Goal: Use online tool/utility: Utilize a website feature to perform a specific function

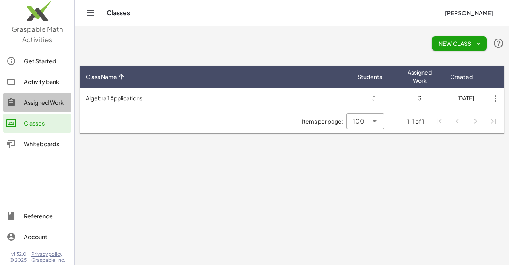
click at [52, 102] on div "Assigned Work" at bounding box center [46, 103] width 44 height 10
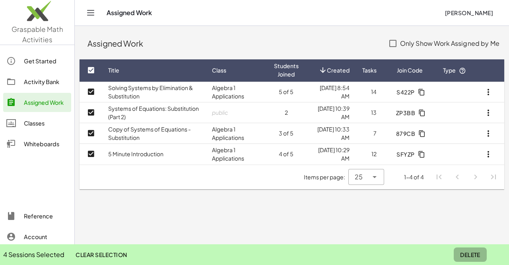
click at [466, 253] on span "Delete" at bounding box center [470, 254] width 20 height 7
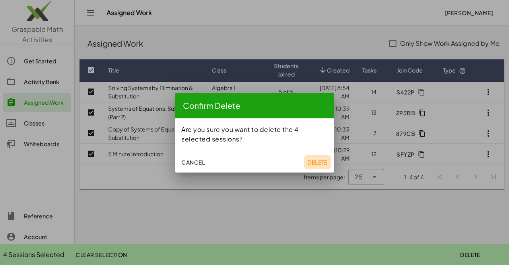
click at [313, 163] on span "Delete" at bounding box center [318, 161] width 20 height 7
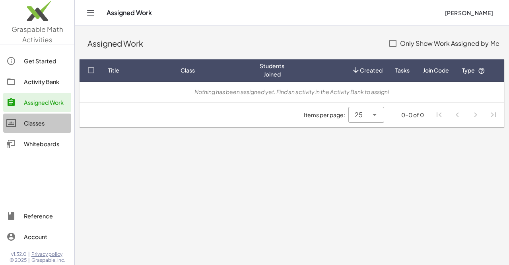
click at [32, 127] on div "Classes" at bounding box center [46, 123] width 44 height 10
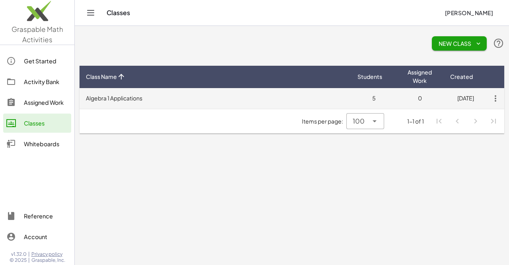
click at [495, 98] on icon "button" at bounding box center [496, 98] width 14 height 14
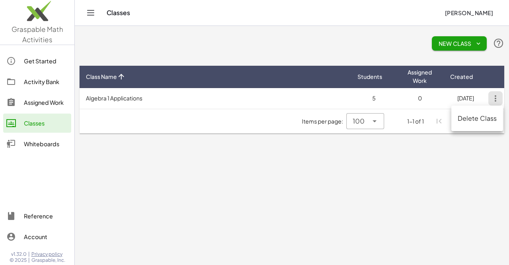
click at [485, 115] on div "Delete Class" at bounding box center [477, 118] width 39 height 10
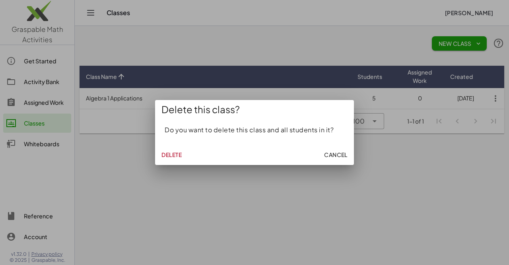
click at [338, 156] on span "Cancel" at bounding box center [335, 154] width 23 height 7
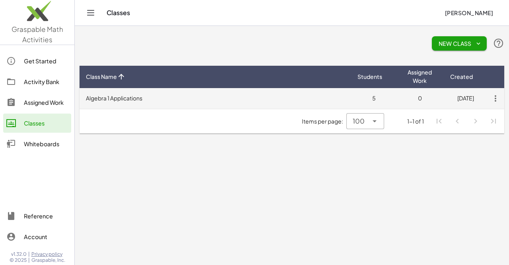
click at [494, 99] on icon "button" at bounding box center [496, 98] width 14 height 14
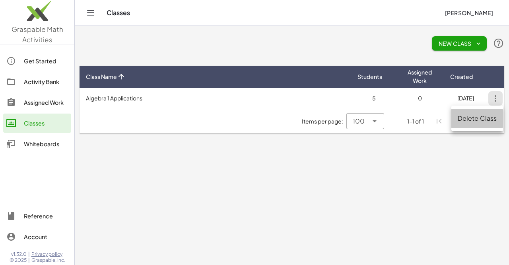
click at [467, 125] on div "Delete Class" at bounding box center [478, 118] width 52 height 19
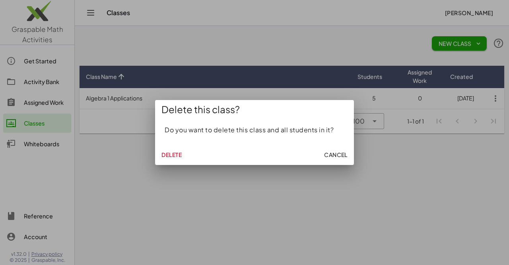
click at [174, 152] on span "Delete" at bounding box center [172, 154] width 20 height 7
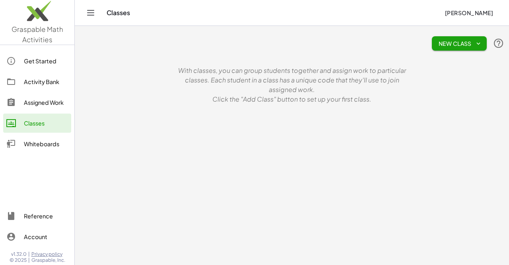
click at [36, 145] on div "Whiteboards" at bounding box center [46, 144] width 44 height 10
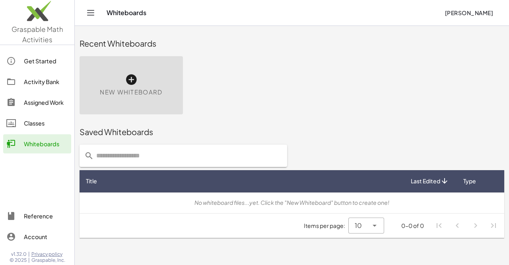
click at [129, 76] on icon at bounding box center [131, 79] width 13 height 13
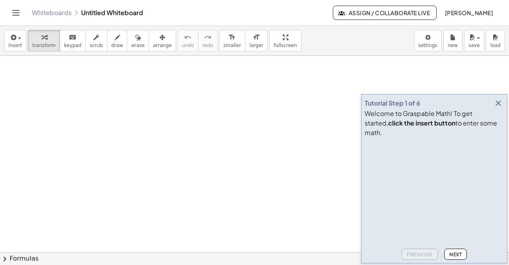
click at [497, 111] on input "Start a chat with Grammarly AI" at bounding box center [254, 132] width 509 height 265
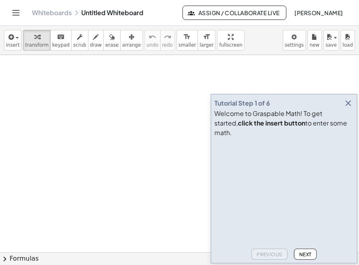
click at [345, 108] on icon "button" at bounding box center [348, 103] width 10 height 10
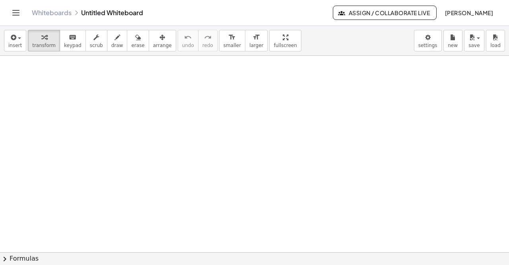
click at [79, 88] on div at bounding box center [254, 253] width 509 height 394
click at [67, 97] on div at bounding box center [254, 253] width 509 height 394
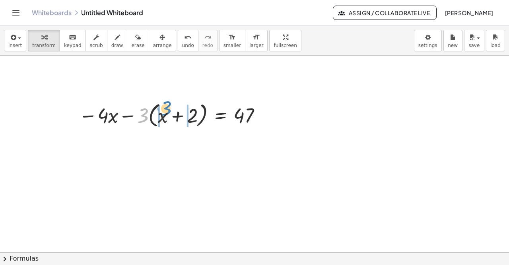
drag, startPoint x: 144, startPoint y: 114, endPoint x: 167, endPoint y: 107, distance: 24.2
click at [167, 107] on div at bounding box center [172, 114] width 194 height 30
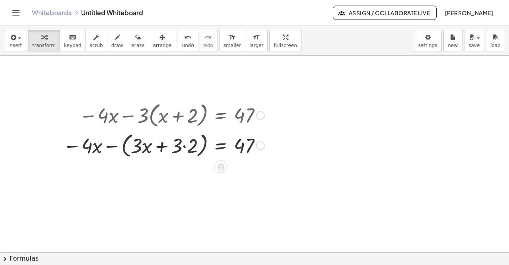
click at [185, 146] on div at bounding box center [164, 144] width 210 height 30
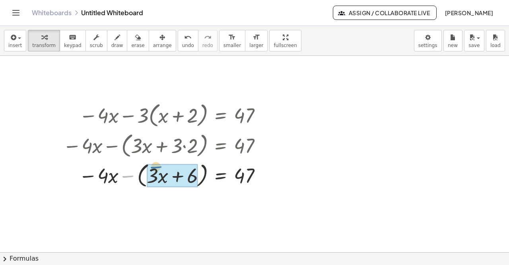
drag, startPoint x: 129, startPoint y: 174, endPoint x: 158, endPoint y: 165, distance: 30.8
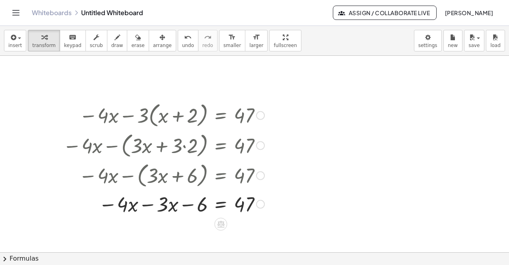
click at [148, 205] on div at bounding box center [164, 202] width 210 height 27
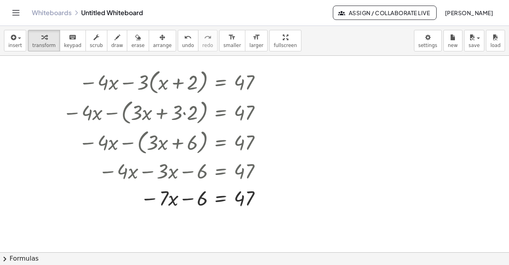
scroll to position [119, 0]
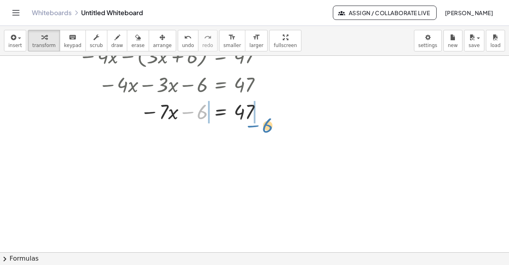
drag, startPoint x: 192, startPoint y: 113, endPoint x: 257, endPoint y: 126, distance: 66.6
click at [257, 126] on div "− · 4 · x − · 3 · ( + x + 2 ) = 47 − · 4 · x − ( + · 3 · x + · 3 · 2 ) = 47 − ·…" at bounding box center [254, 133] width 509 height 394
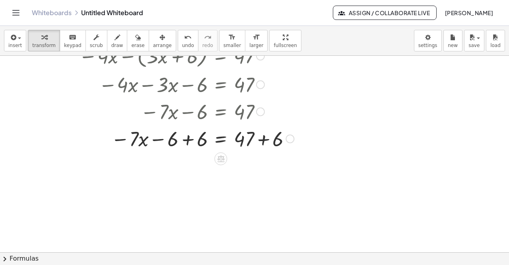
click at [184, 140] on div at bounding box center [178, 137] width 239 height 27
click at [264, 142] on div at bounding box center [180, 137] width 243 height 27
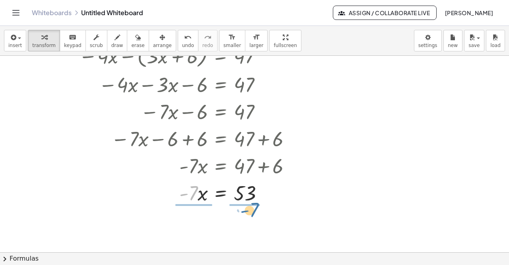
drag, startPoint x: 198, startPoint y: 201, endPoint x: 258, endPoint y: 213, distance: 60.9
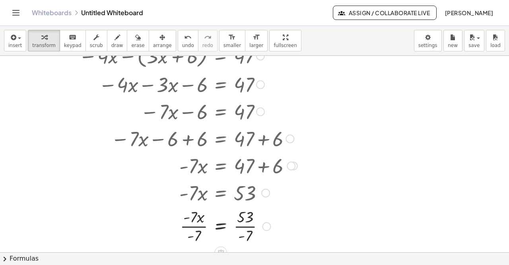
click at [192, 221] on div at bounding box center [180, 225] width 243 height 40
click at [201, 227] on div at bounding box center [180, 225] width 243 height 40
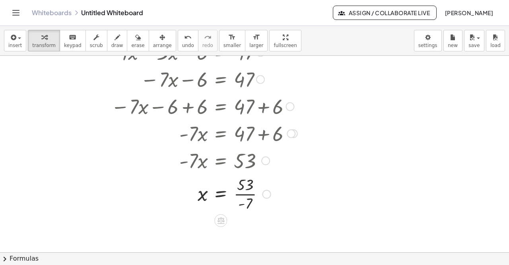
scroll to position [197, 0]
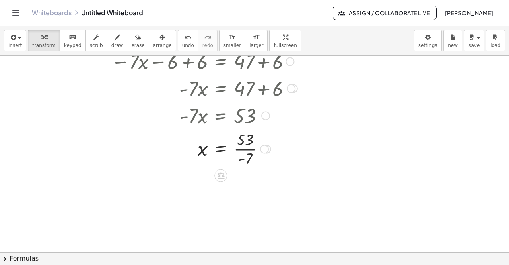
click at [246, 147] on div at bounding box center [180, 148] width 243 height 40
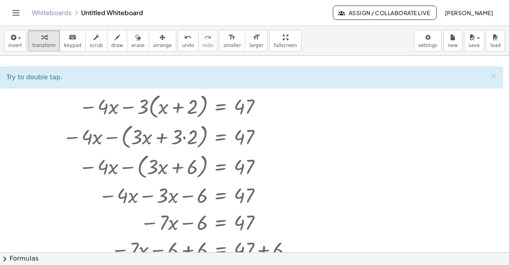
scroll to position [0, 0]
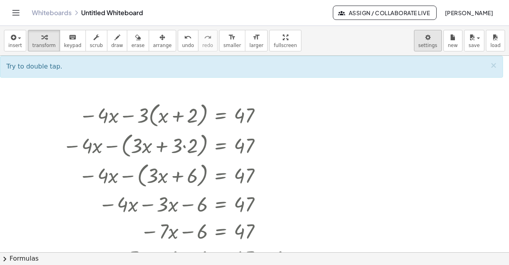
click at [424, 37] on body "Graspable Math Activities Get Started Activity Bank Assigned Work Classes White…" at bounding box center [254, 132] width 509 height 265
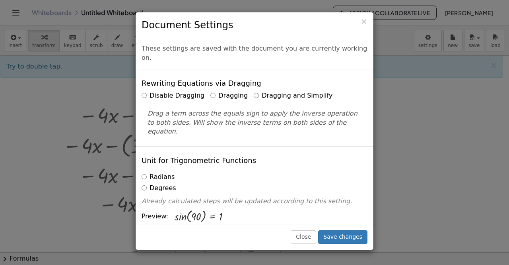
click at [296, 91] on label "Dragging and Simplify" at bounding box center [293, 95] width 79 height 9
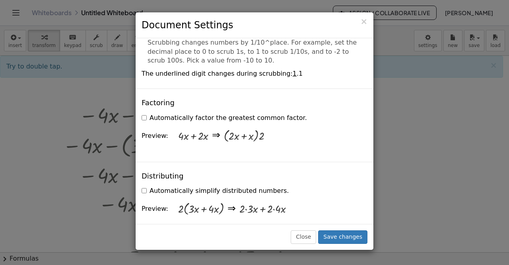
scroll to position [517, 0]
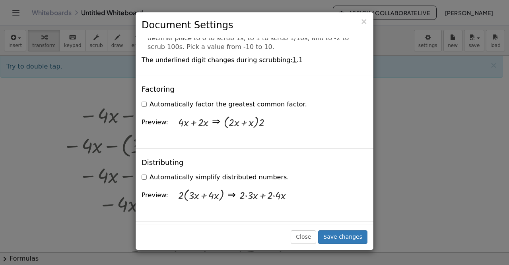
click at [235, 173] on label "Automatically simplify distributed numbers." at bounding box center [215, 177] width 147 height 9
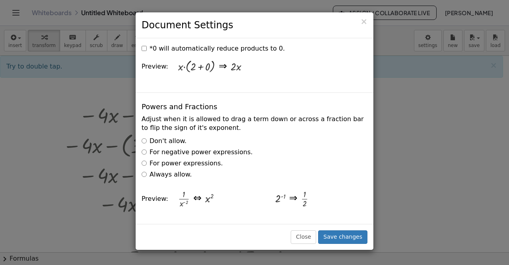
scroll to position [1313, 0]
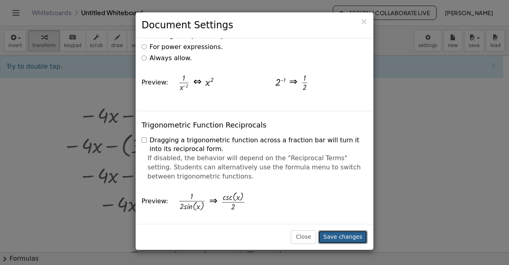
click at [337, 236] on button "Save changes" at bounding box center [342, 237] width 49 height 14
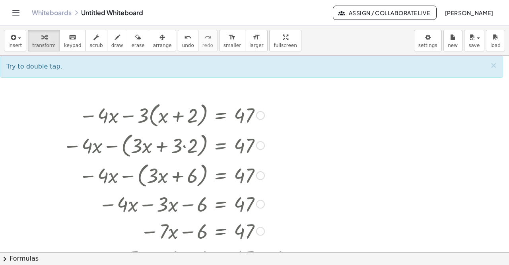
click at [259, 117] on div at bounding box center [260, 115] width 9 height 9
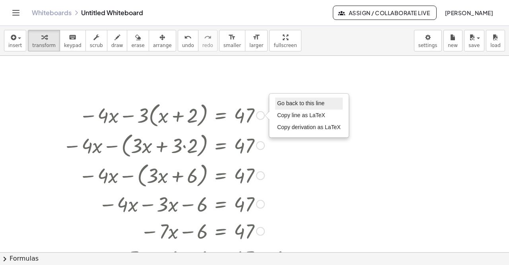
click at [297, 105] on span "Go back to this line" at bounding box center [300, 103] width 47 height 6
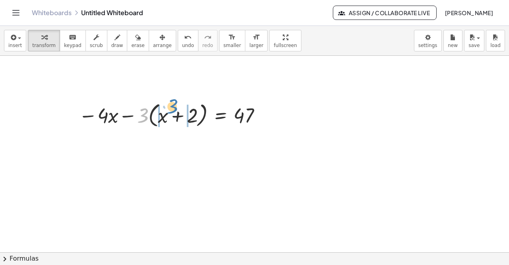
drag, startPoint x: 139, startPoint y: 117, endPoint x: 168, endPoint y: 109, distance: 30.7
click at [168, 109] on div at bounding box center [172, 114] width 194 height 30
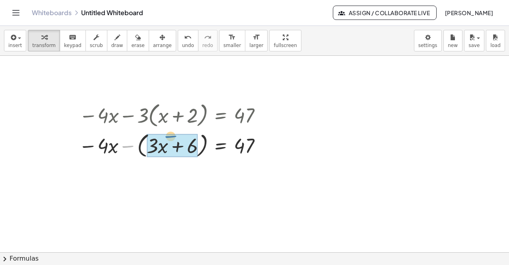
drag, startPoint x: 131, startPoint y: 145, endPoint x: 171, endPoint y: 133, distance: 41.8
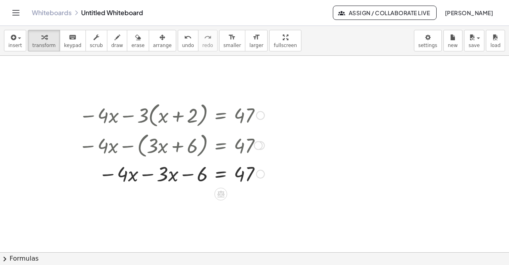
click at [146, 175] on div at bounding box center [172, 173] width 194 height 27
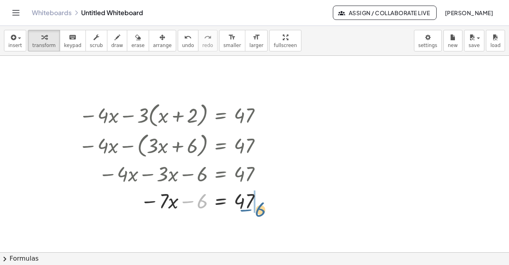
drag, startPoint x: 193, startPoint y: 200, endPoint x: 251, endPoint y: 209, distance: 59.1
click at [251, 209] on div at bounding box center [172, 200] width 194 height 27
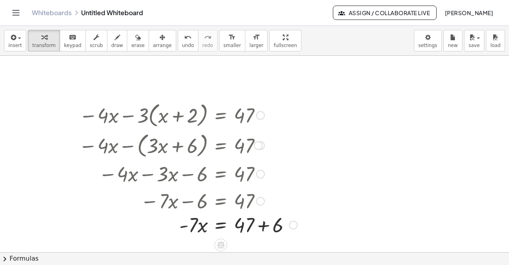
scroll to position [40, 0]
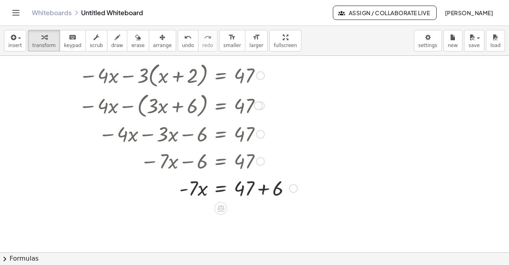
drag, startPoint x: 265, startPoint y: 188, endPoint x: 260, endPoint y: 191, distance: 5.5
click at [264, 188] on div at bounding box center [188, 187] width 227 height 27
click at [261, 107] on div at bounding box center [258, 105] width 9 height 9
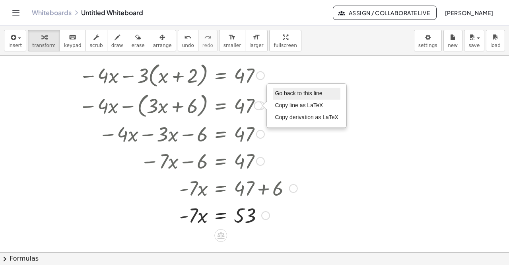
click at [282, 95] on span "Go back to this line" at bounding box center [298, 93] width 47 height 6
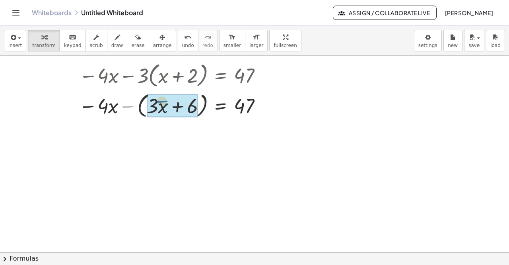
drag, startPoint x: 131, startPoint y: 106, endPoint x: 166, endPoint y: 102, distance: 34.9
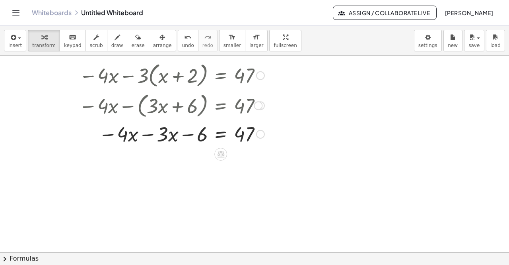
click at [142, 135] on div at bounding box center [172, 133] width 194 height 27
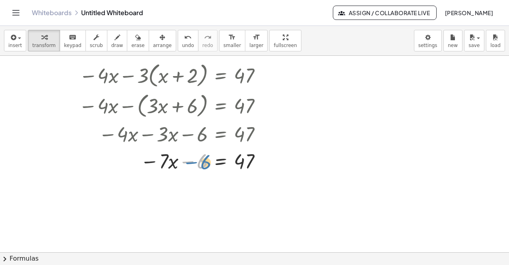
drag, startPoint x: 190, startPoint y: 162, endPoint x: 189, endPoint y: 158, distance: 4.1
click at [189, 158] on div at bounding box center [172, 160] width 194 height 27
click at [261, 106] on div at bounding box center [258, 105] width 9 height 9
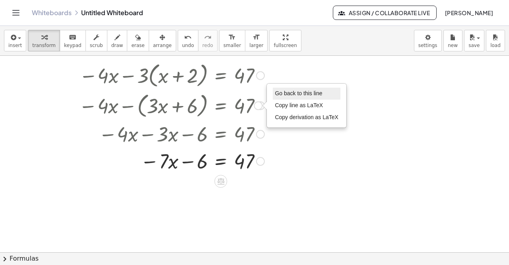
click at [289, 95] on span "Go back to this line" at bounding box center [298, 93] width 47 height 6
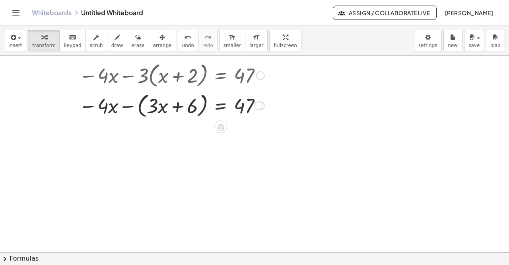
click at [261, 78] on div at bounding box center [260, 75] width 9 height 9
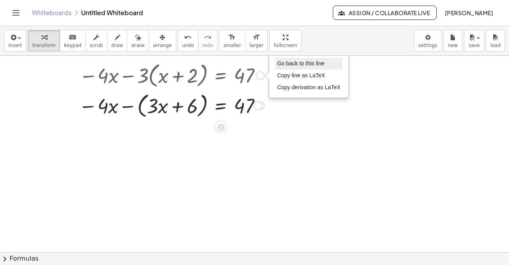
click at [283, 66] on span "Go back to this line" at bounding box center [300, 63] width 47 height 6
